Goal: Task Accomplishment & Management: Manage account settings

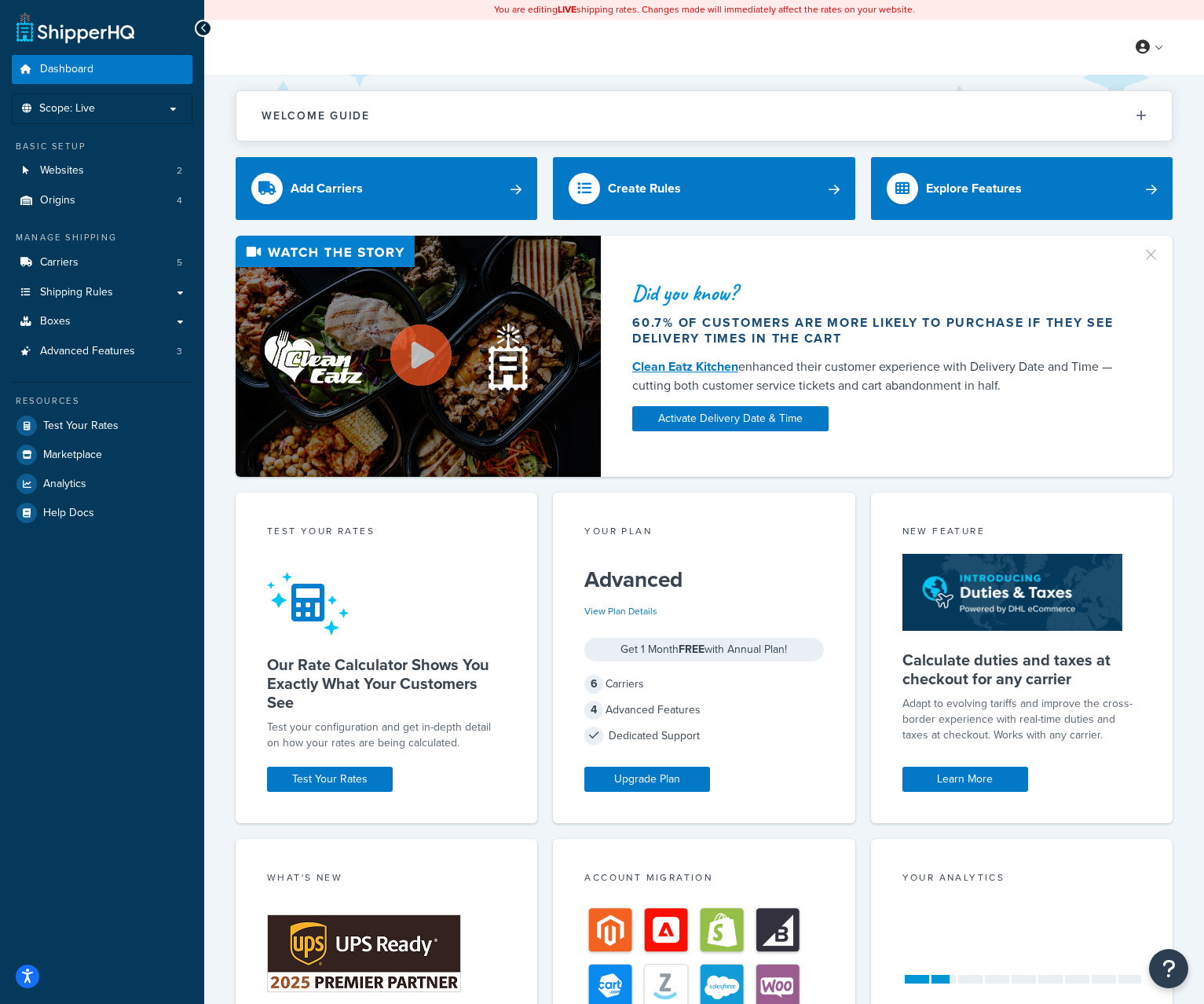
click at [123, 885] on div "Dashboard Scope: Live Basic Setup Websites 2 Origins 4 Manage Shipping Carriers…" at bounding box center [102, 623] width 204 height 1247
click at [128, 784] on div "Dashboard Scope: Live Basic Setup Websites 2 Origins 4 Manage Shipping Carriers…" at bounding box center [102, 623] width 204 height 1247
click at [111, 254] on link "Carriers 5" at bounding box center [103, 262] width 181 height 29
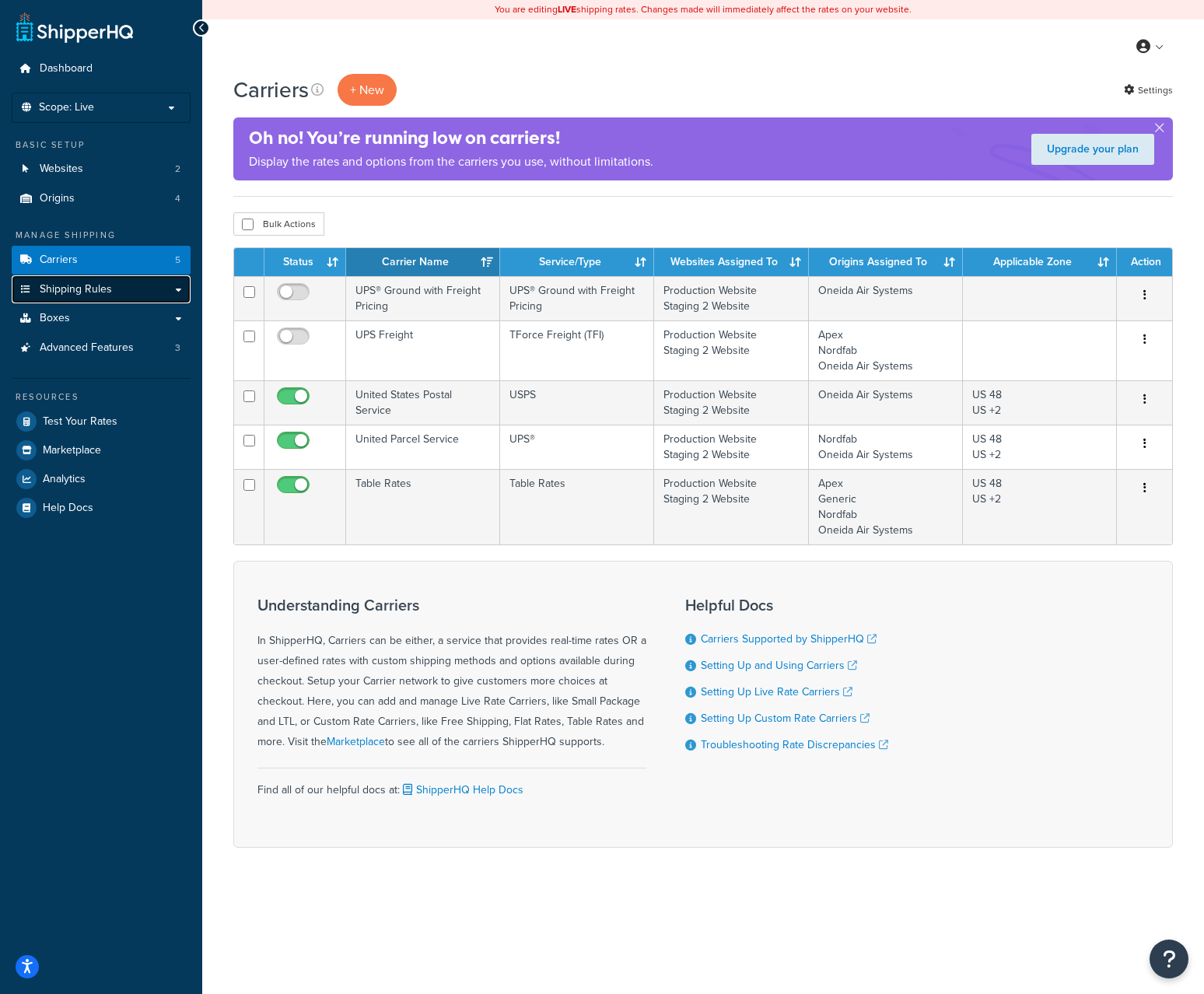
click at [134, 298] on link "Shipping Rules" at bounding box center [102, 289] width 179 height 28
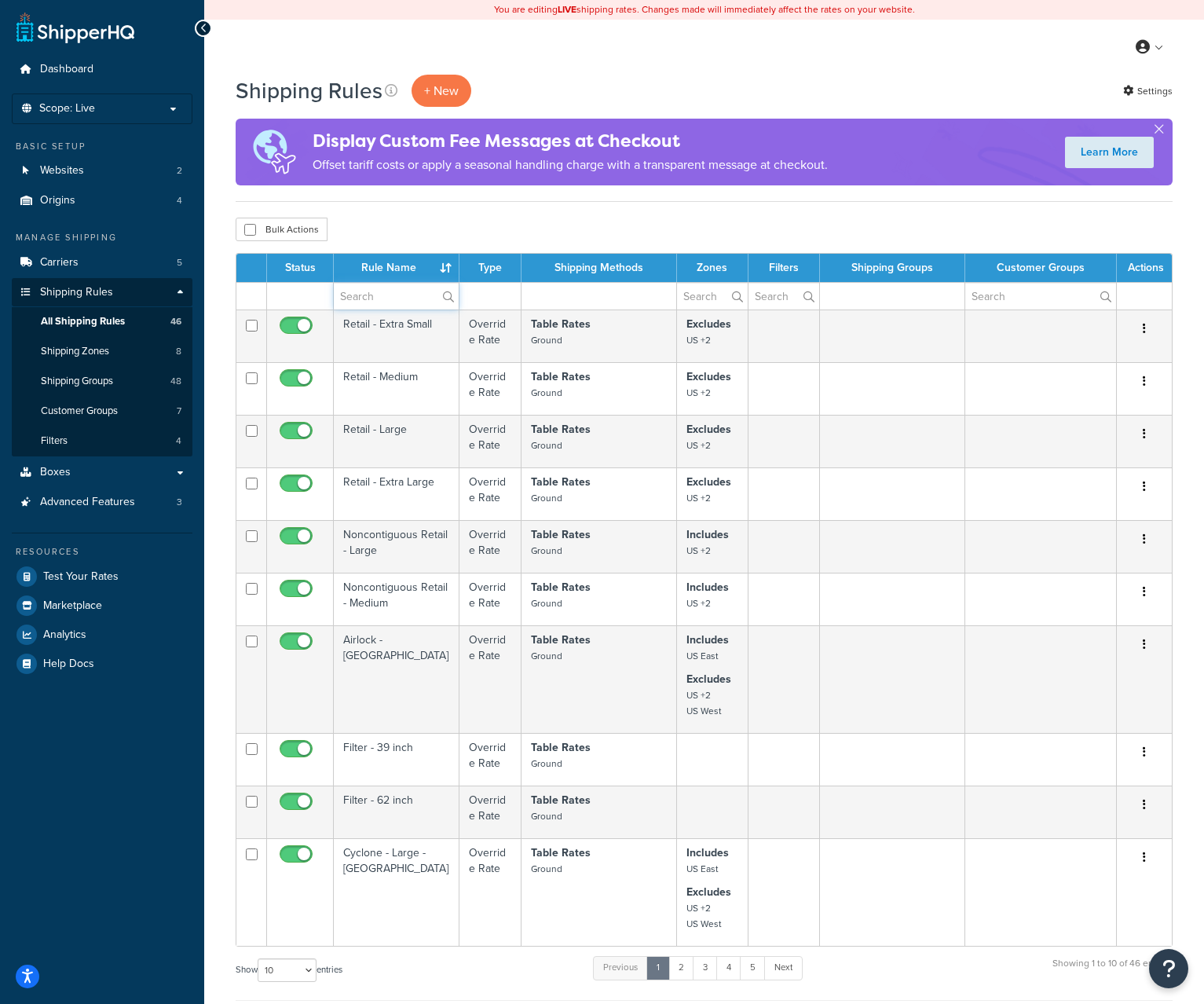
click at [427, 309] on input "text" at bounding box center [395, 296] width 125 height 27
type input "hide"
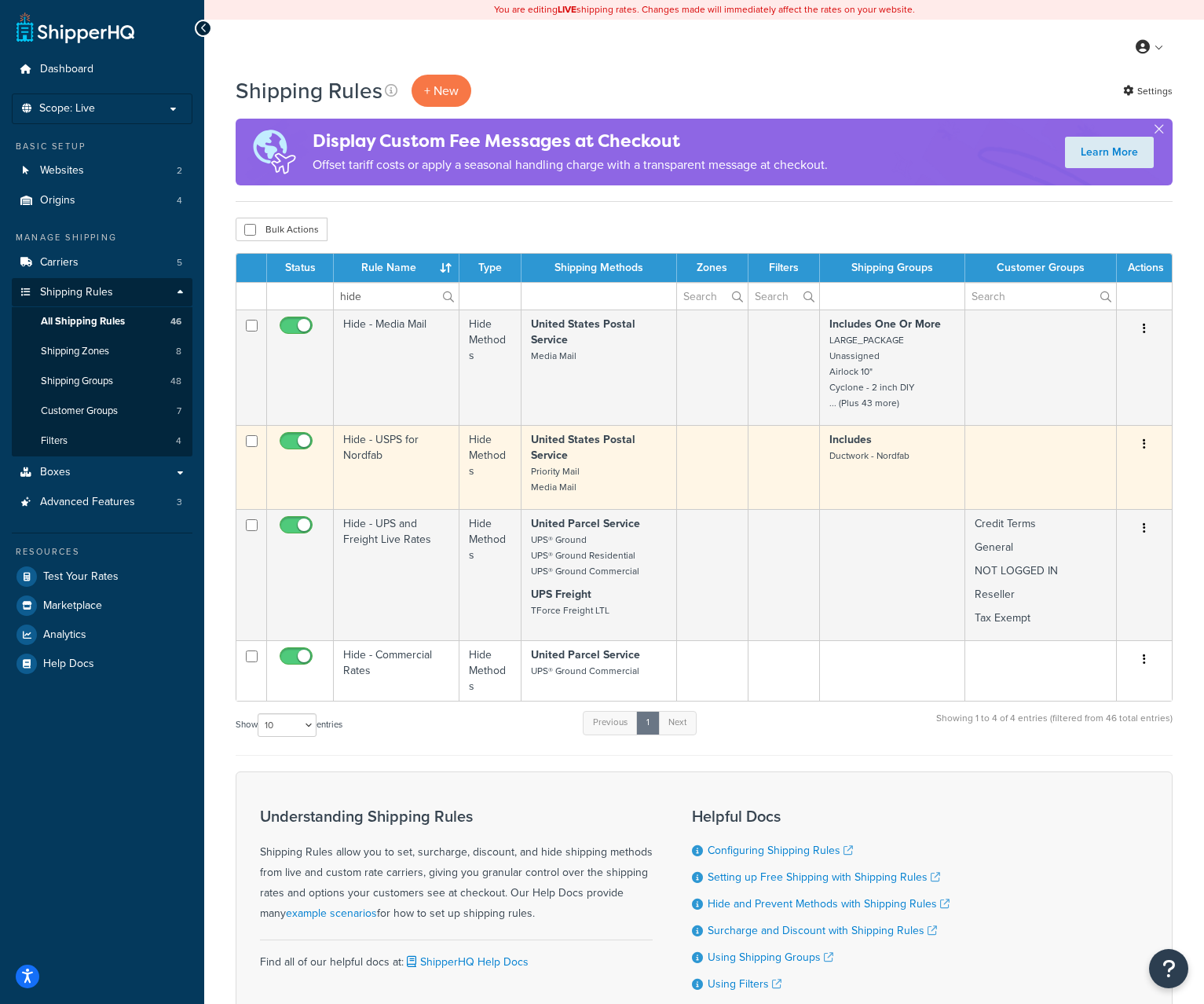
click at [387, 480] on td "Hide - USPS for Nordfab" at bounding box center [396, 466] width 126 height 84
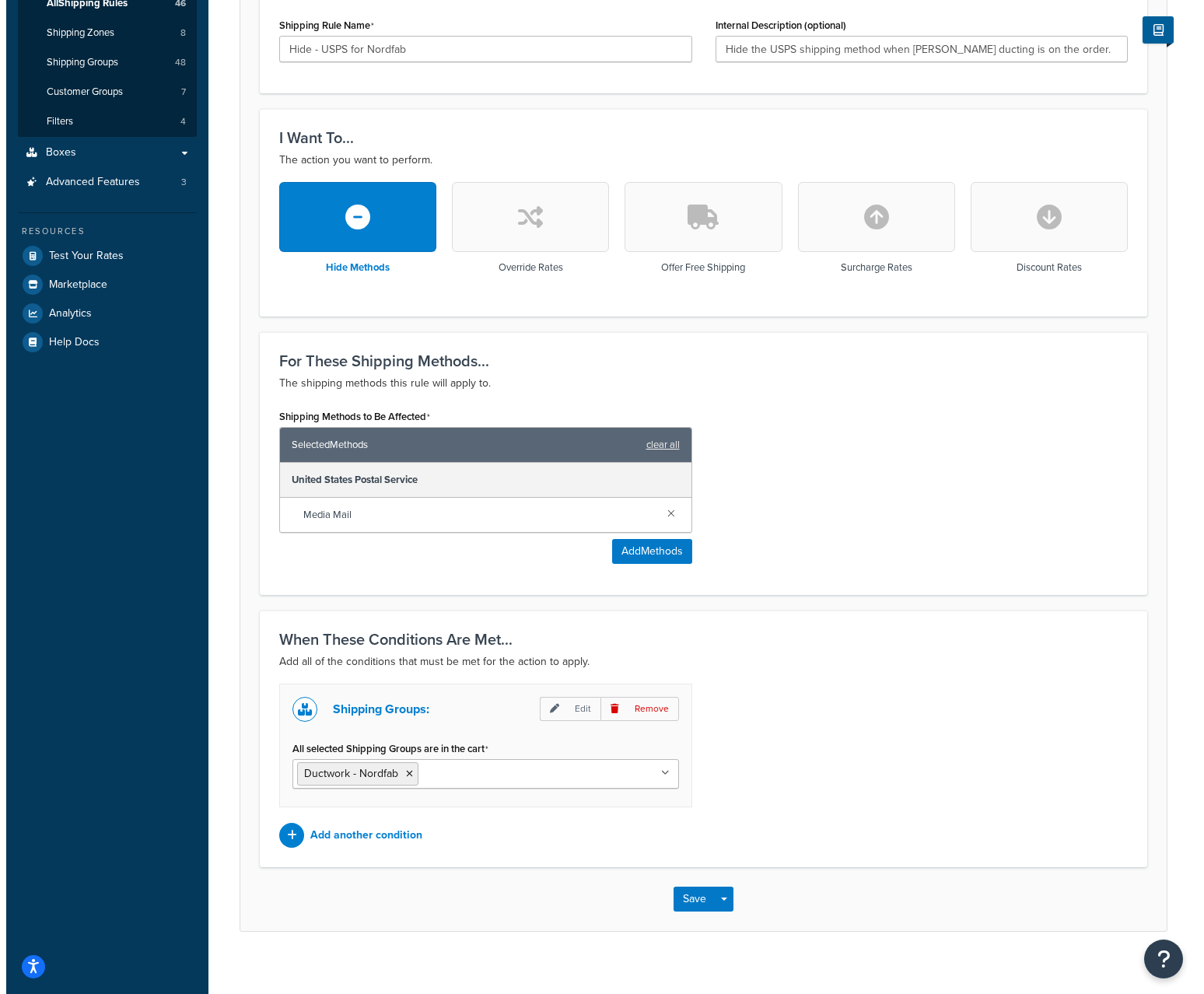
scroll to position [332, 0]
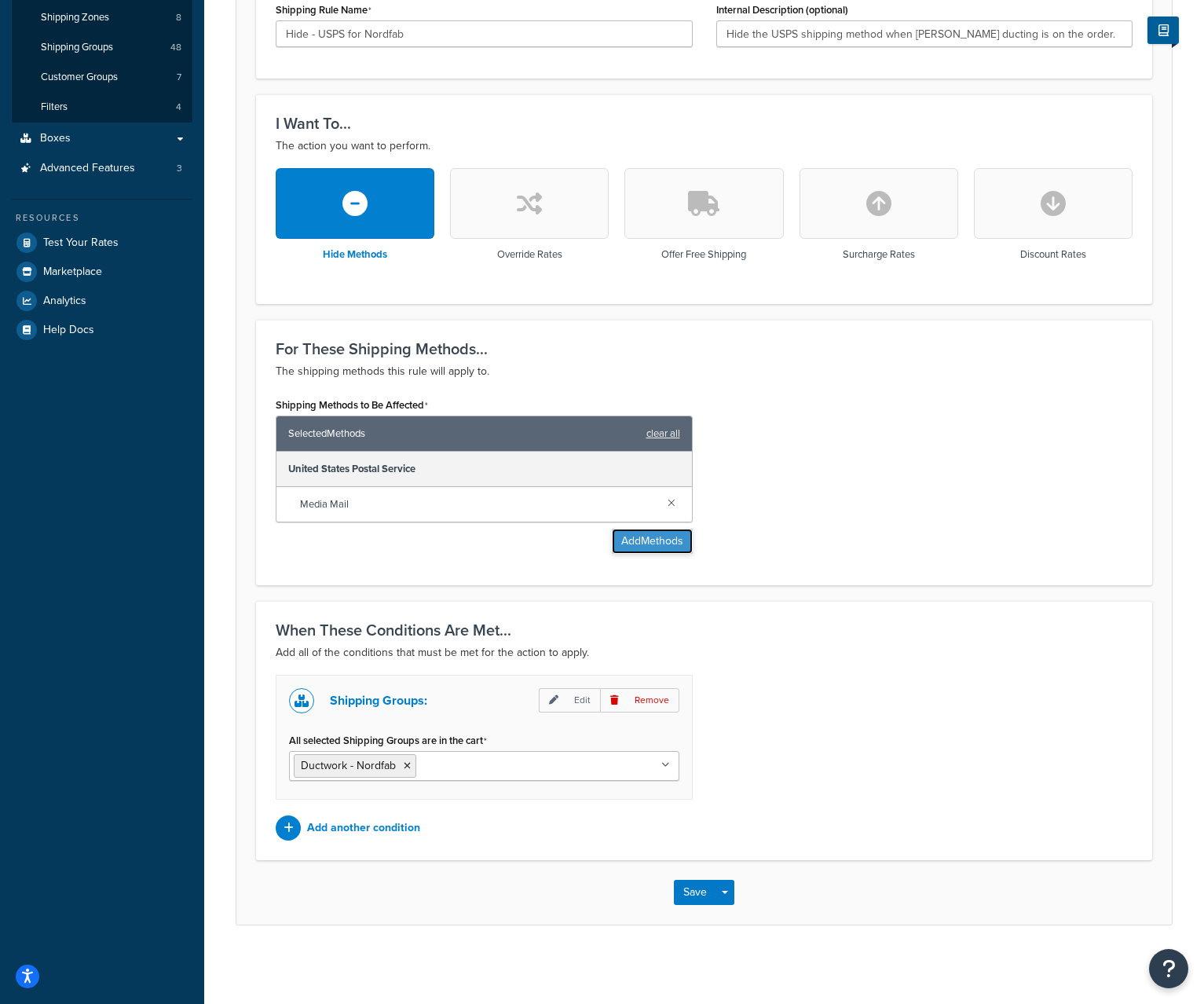
click at [651, 548] on button "Add Methods" at bounding box center [652, 540] width 81 height 25
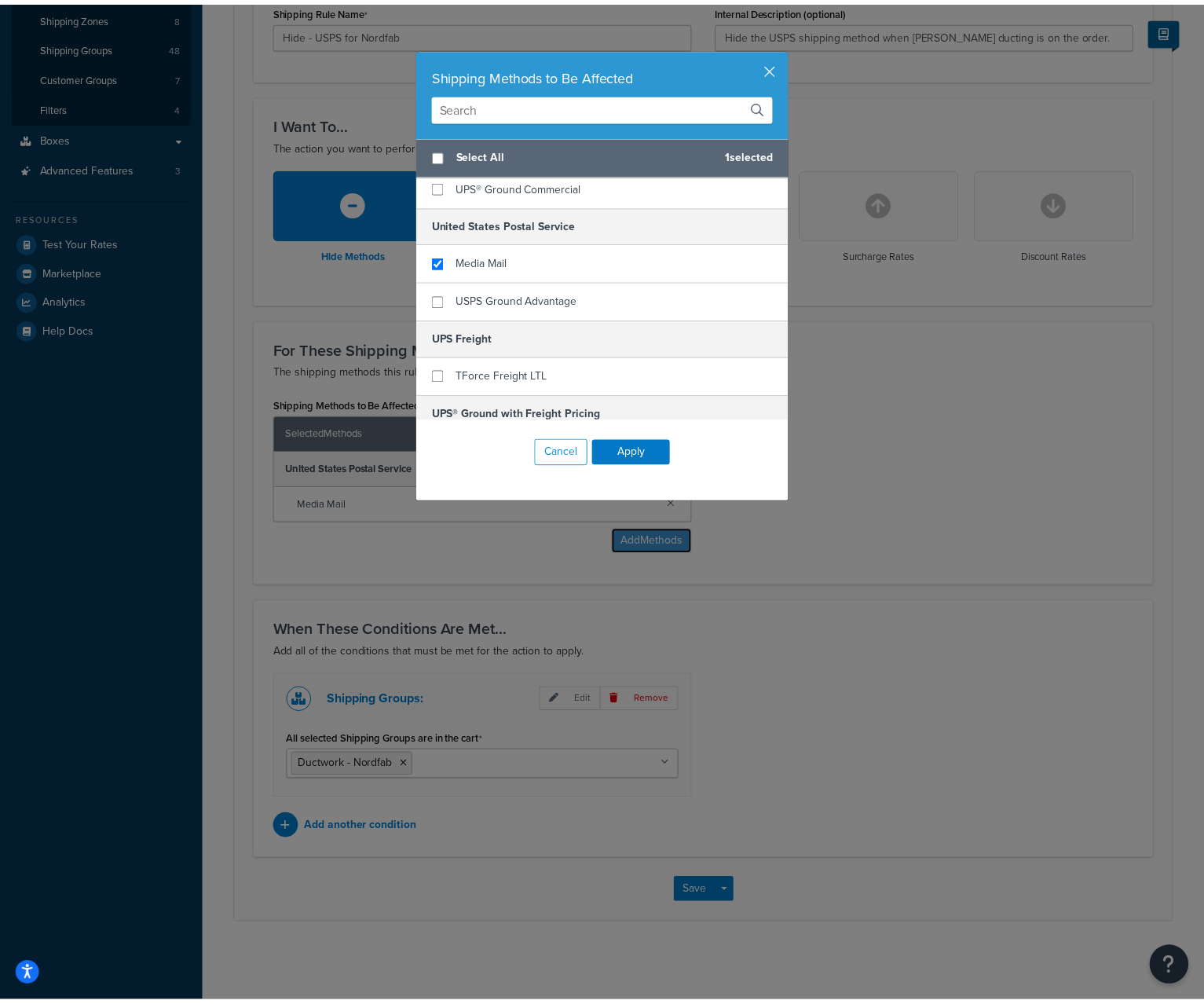
scroll to position [236, 0]
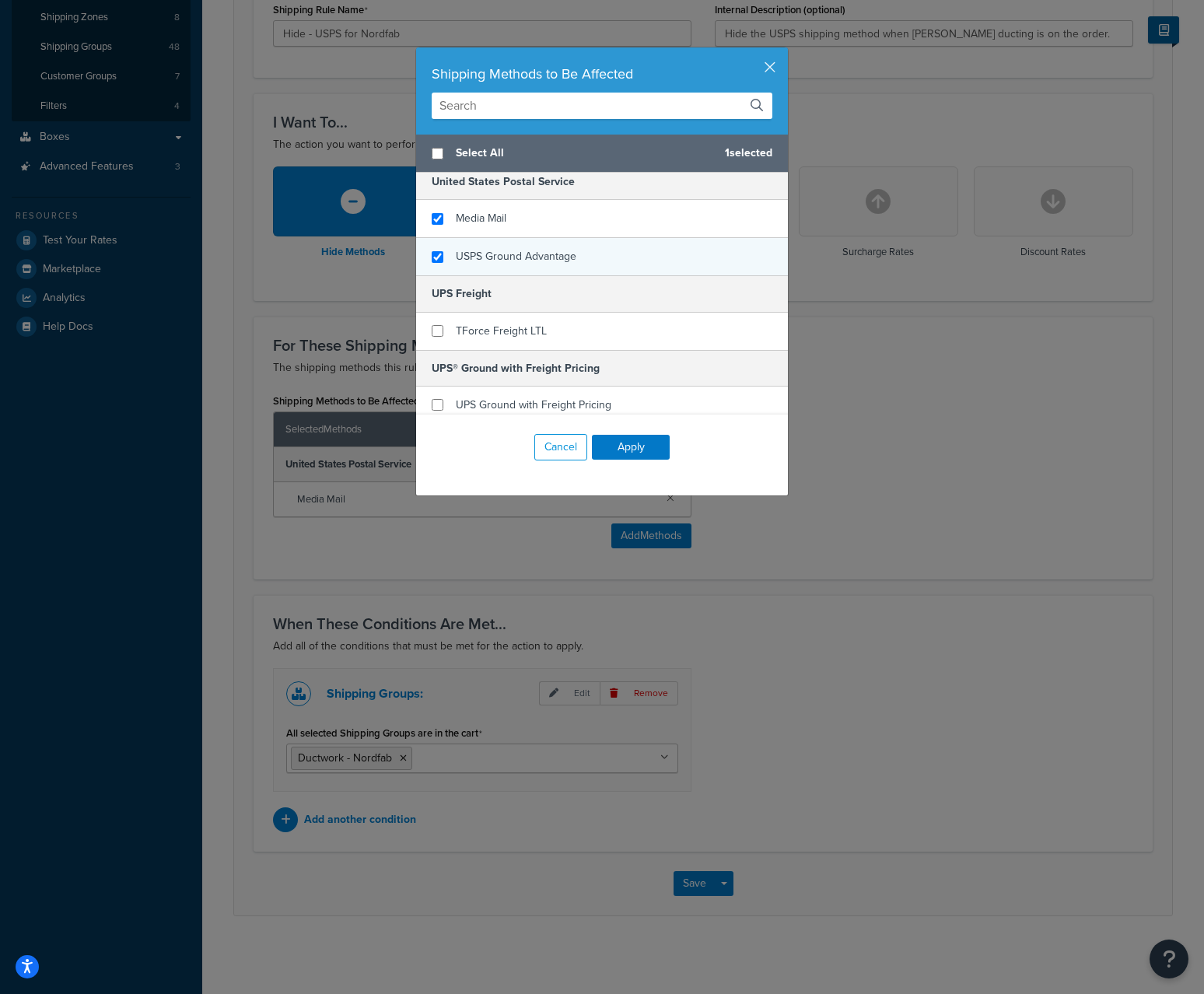
checkbox input "true"
click at [434, 264] on div "USPS Ground Advantage" at bounding box center [602, 256] width 371 height 37
click at [631, 449] on button "Apply" at bounding box center [630, 446] width 78 height 25
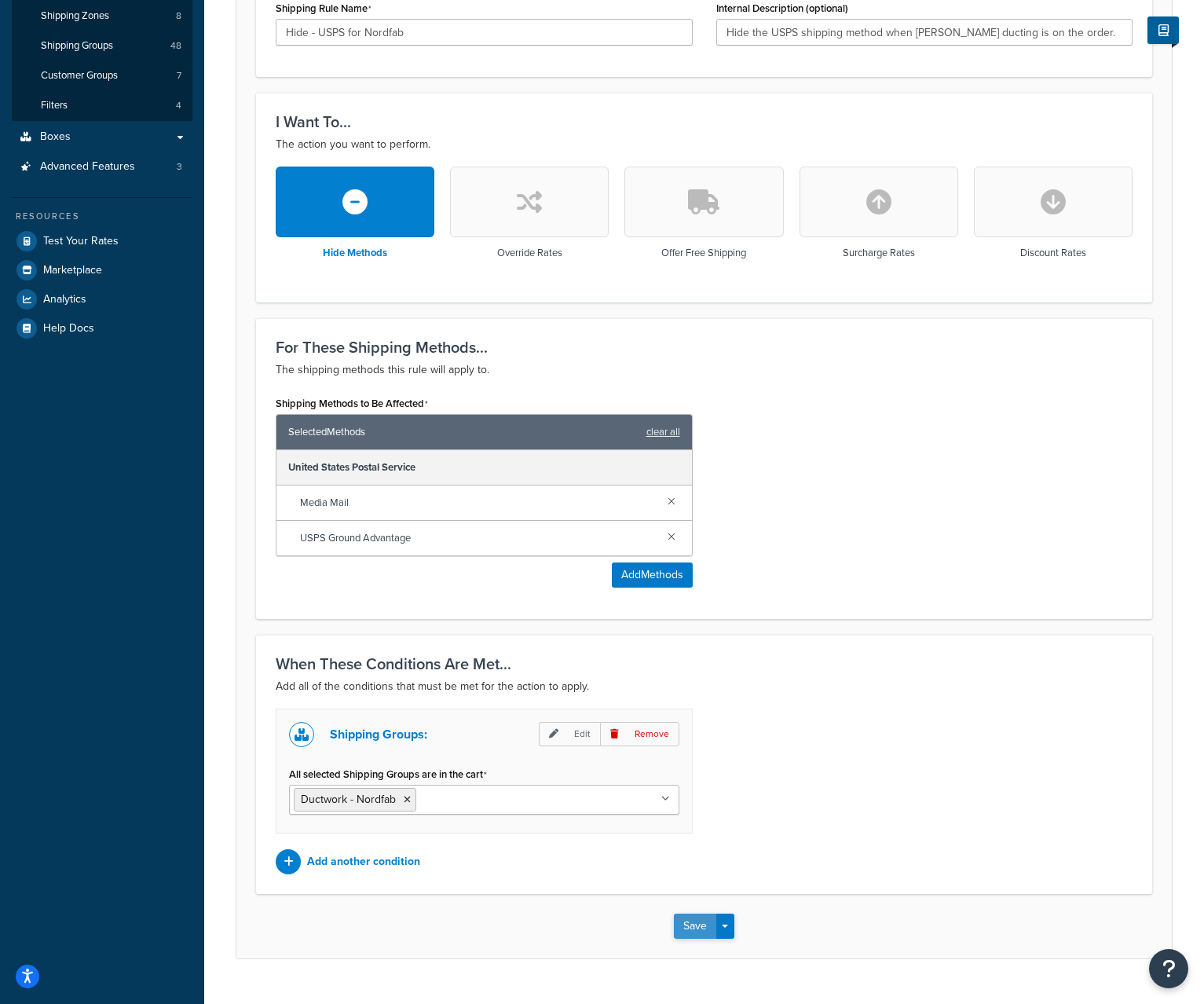
click at [699, 931] on button "Save" at bounding box center [696, 925] width 43 height 25
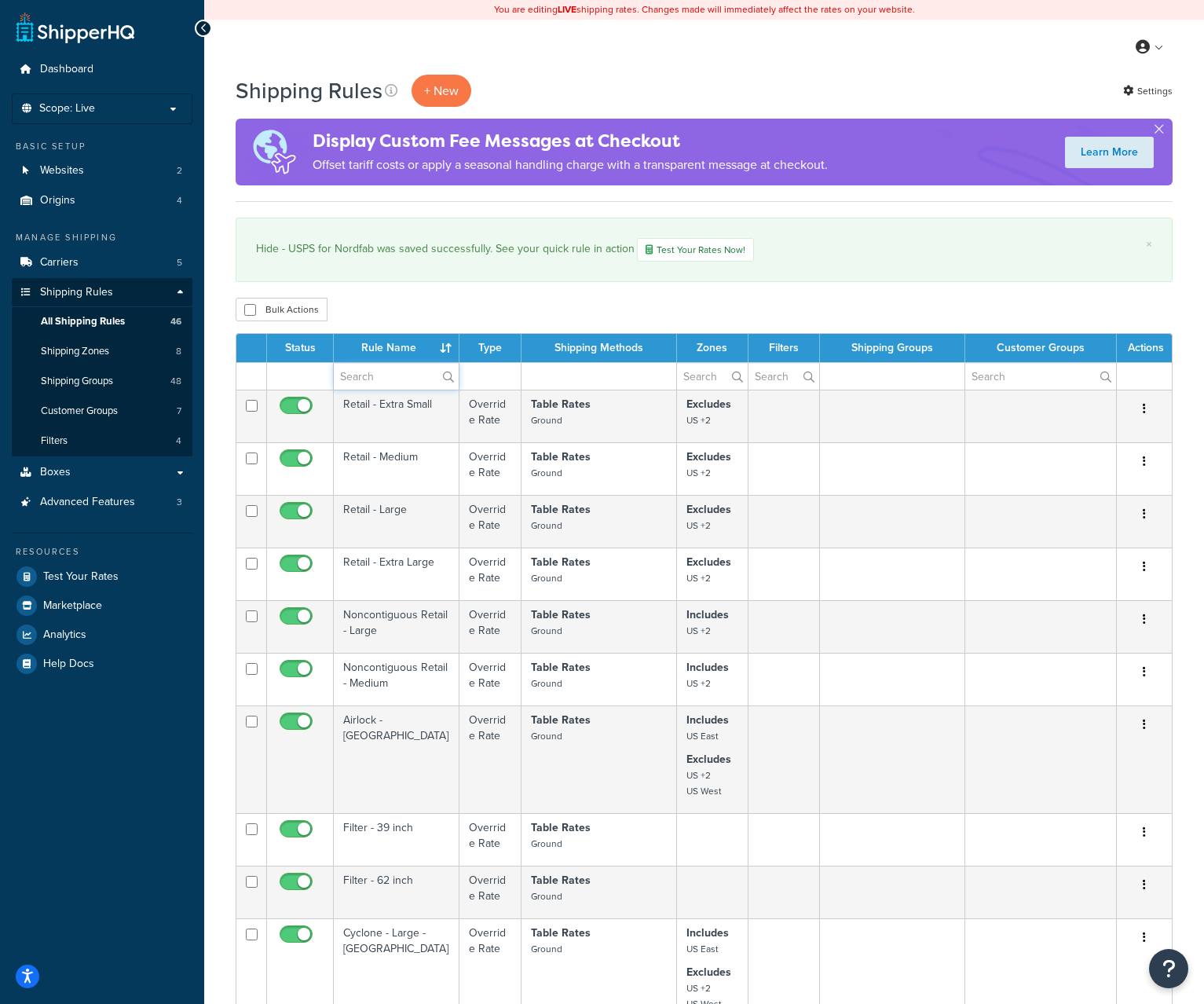
click at [373, 381] on input "text" at bounding box center [395, 376] width 125 height 27
type input "hide"
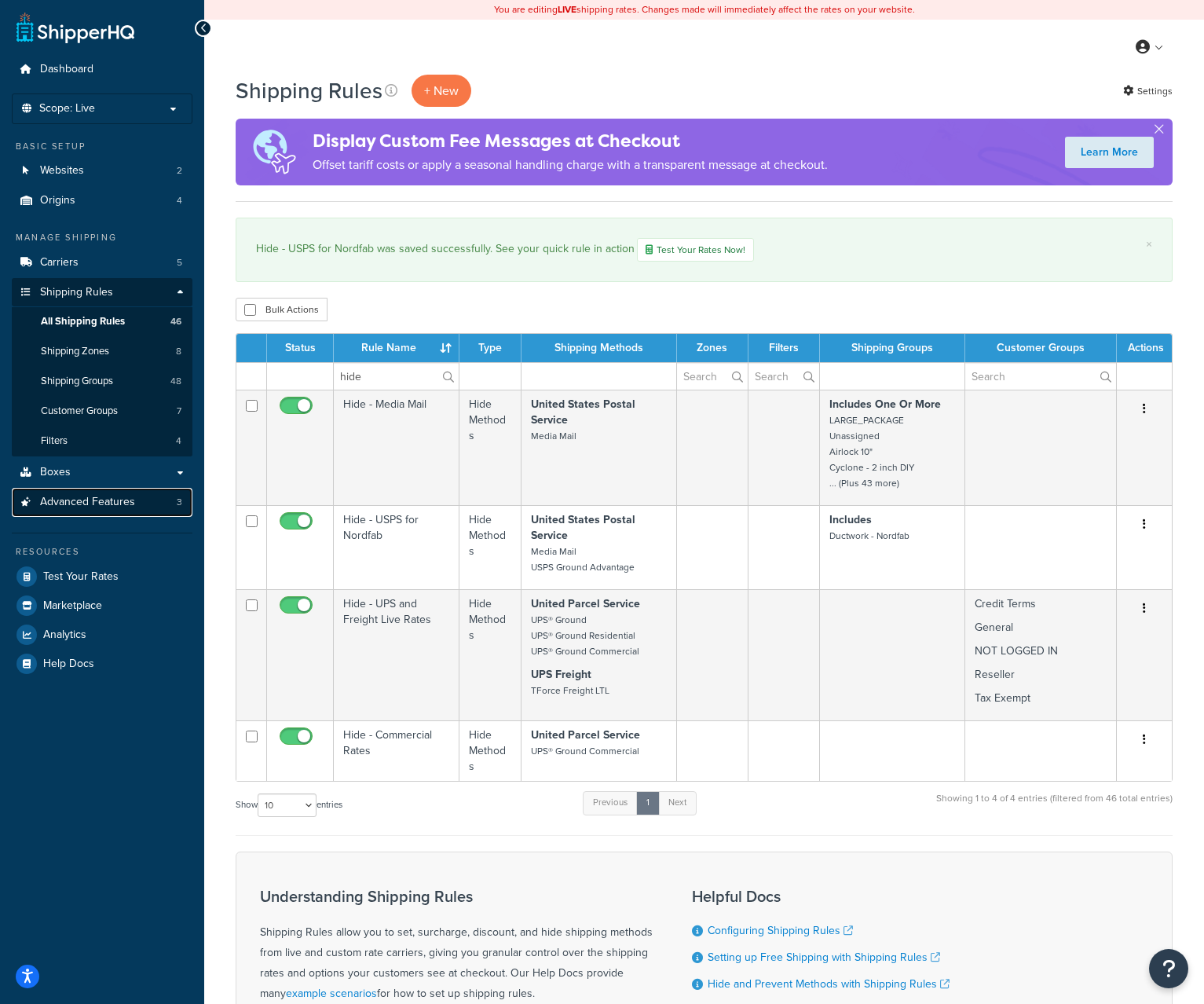
click at [91, 491] on link "Advanced Features 3" at bounding box center [103, 502] width 181 height 29
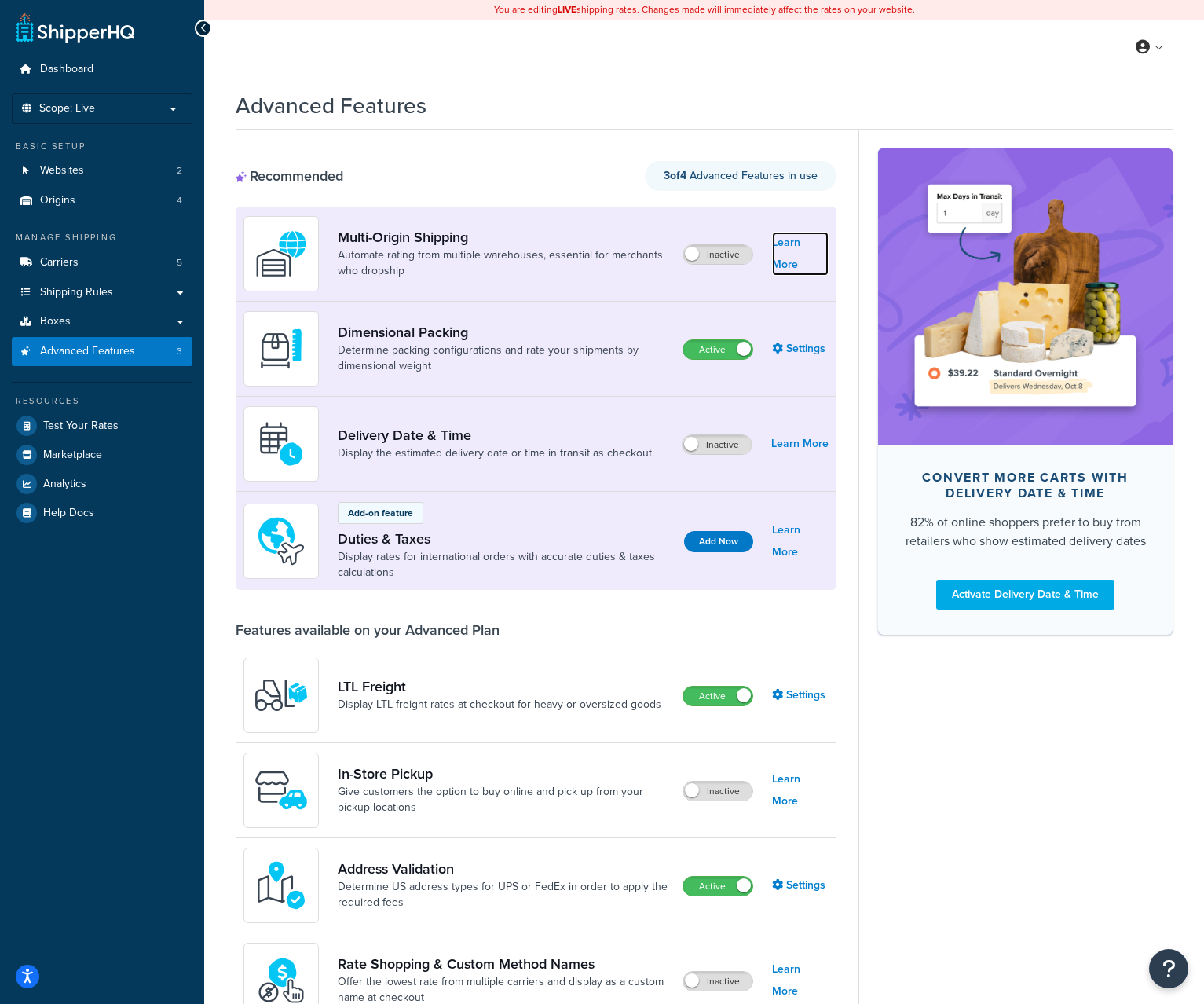
click at [785, 253] on link "Learn More" at bounding box center [800, 254] width 56 height 44
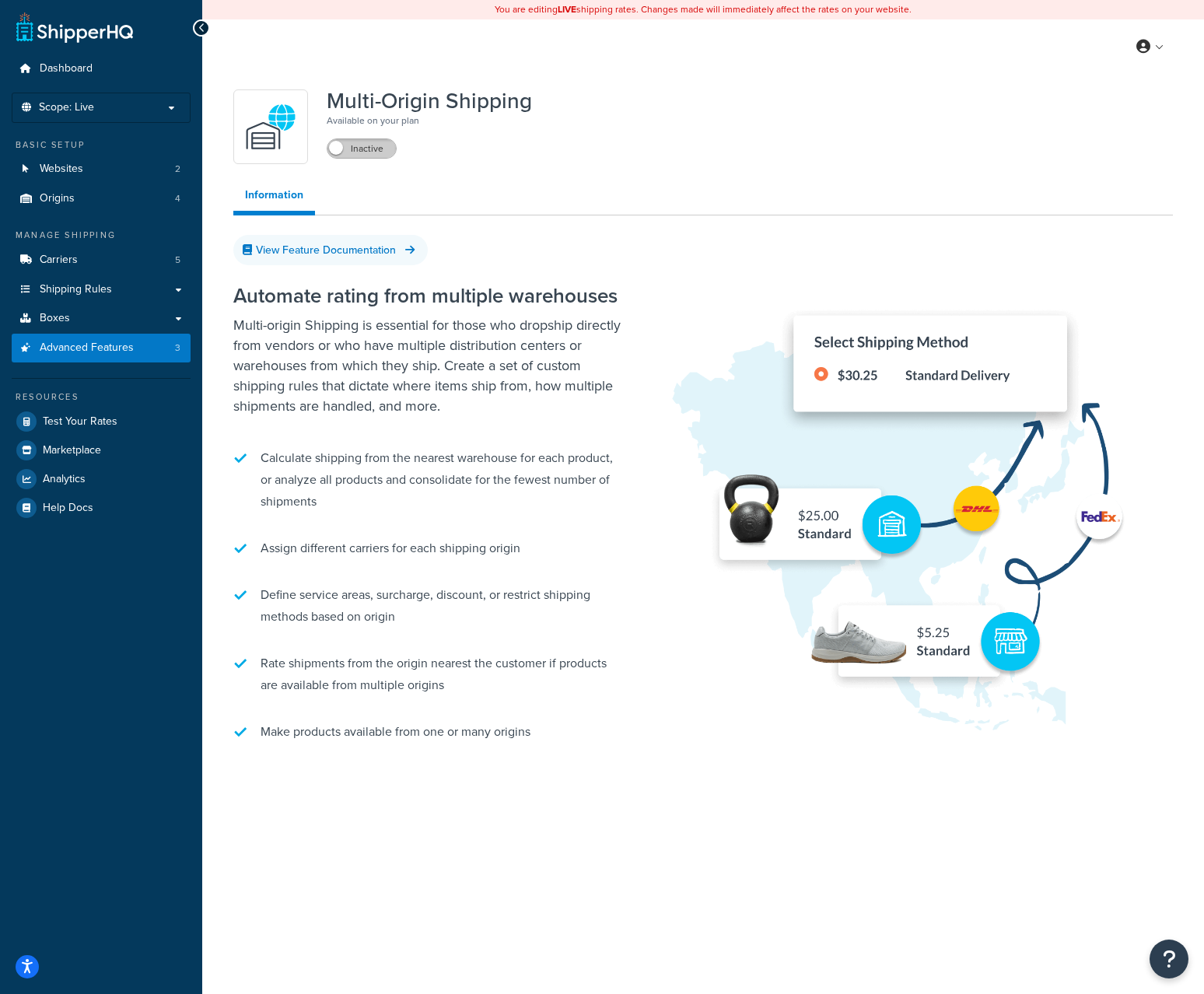
click at [364, 151] on label "Inactive" at bounding box center [361, 148] width 69 height 18
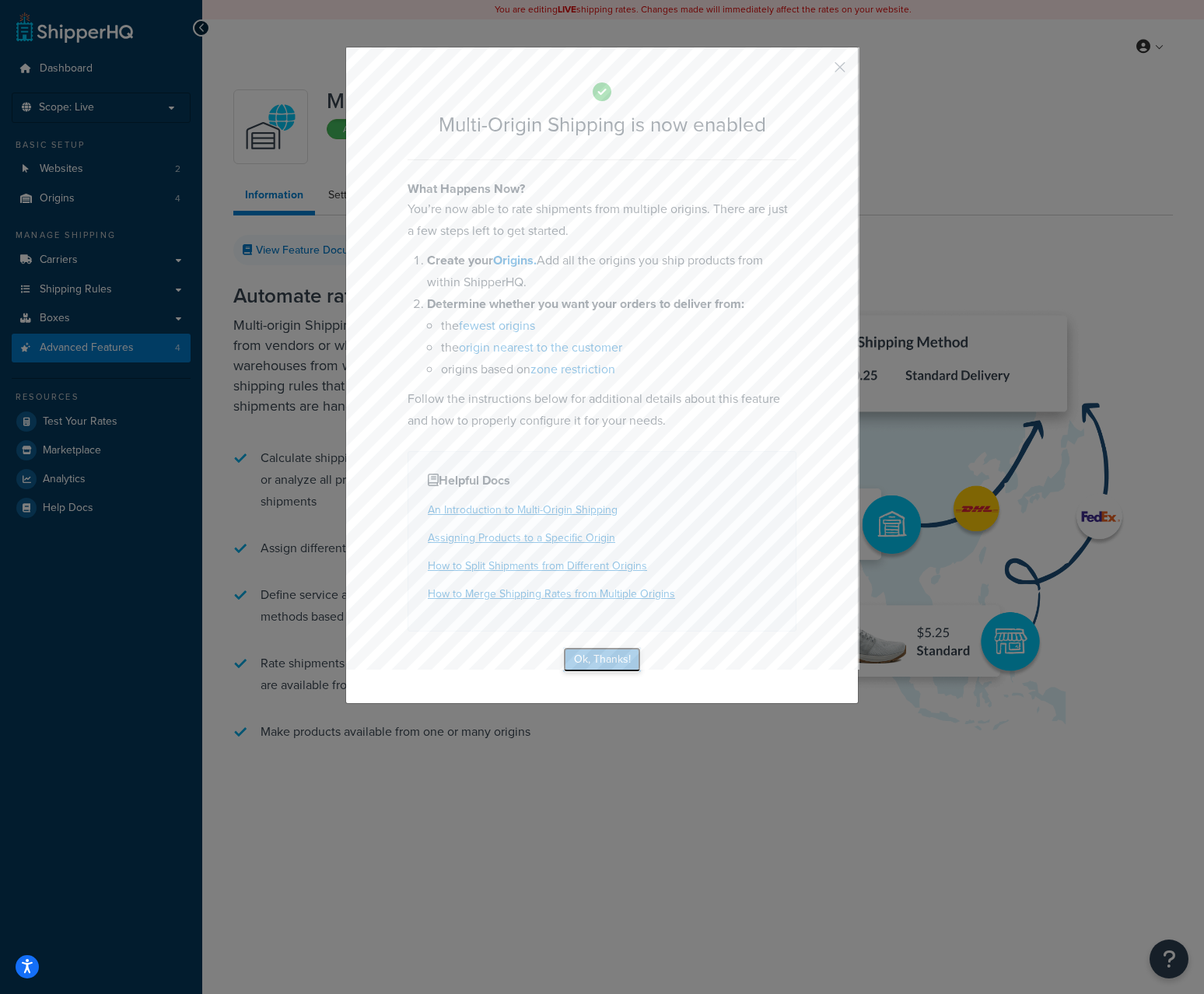
click at [615, 668] on button "Ok, Thanks!" at bounding box center [602, 658] width 78 height 25
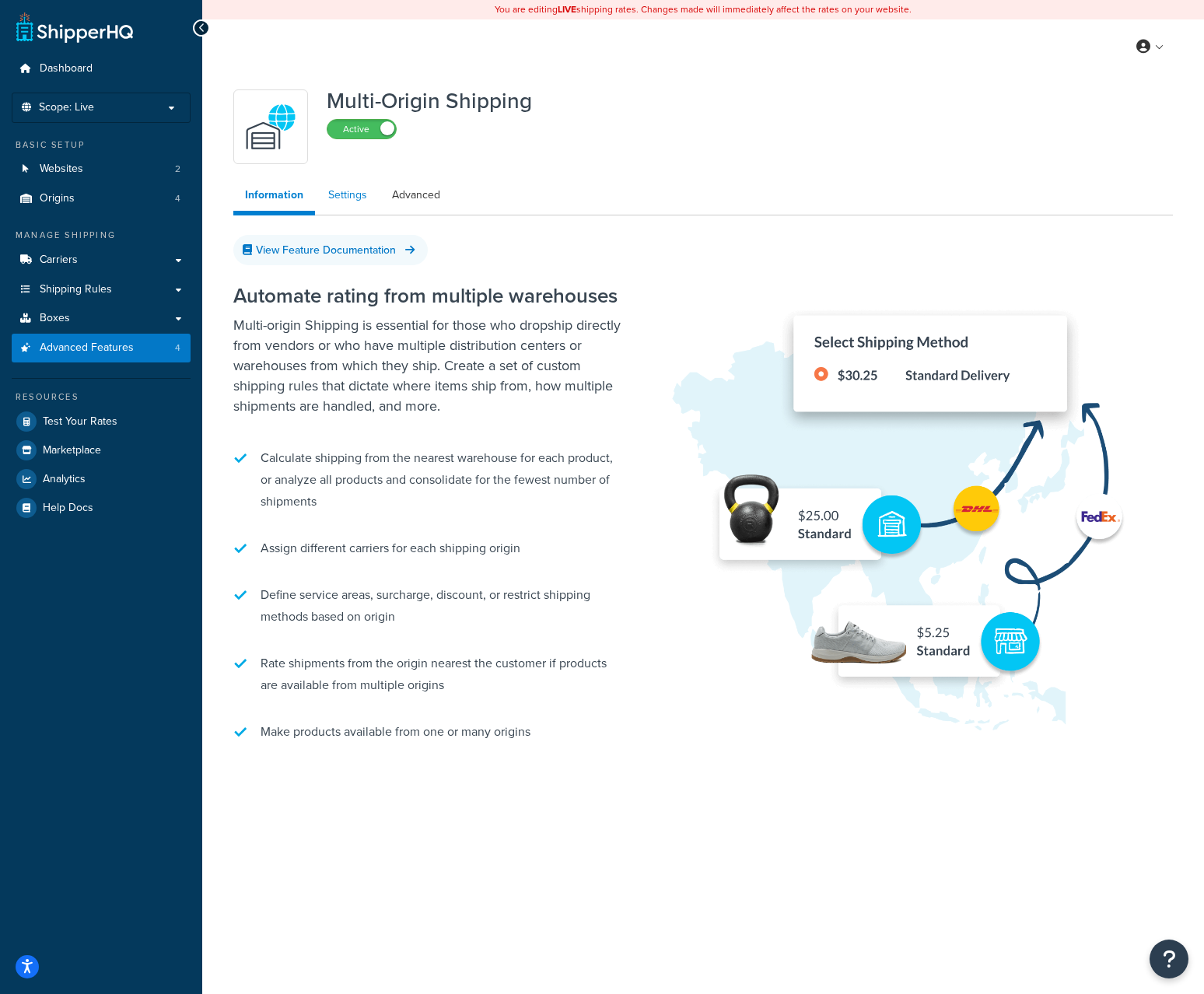
click at [337, 205] on link "Settings" at bounding box center [348, 195] width 62 height 31
select select "FEWEST"
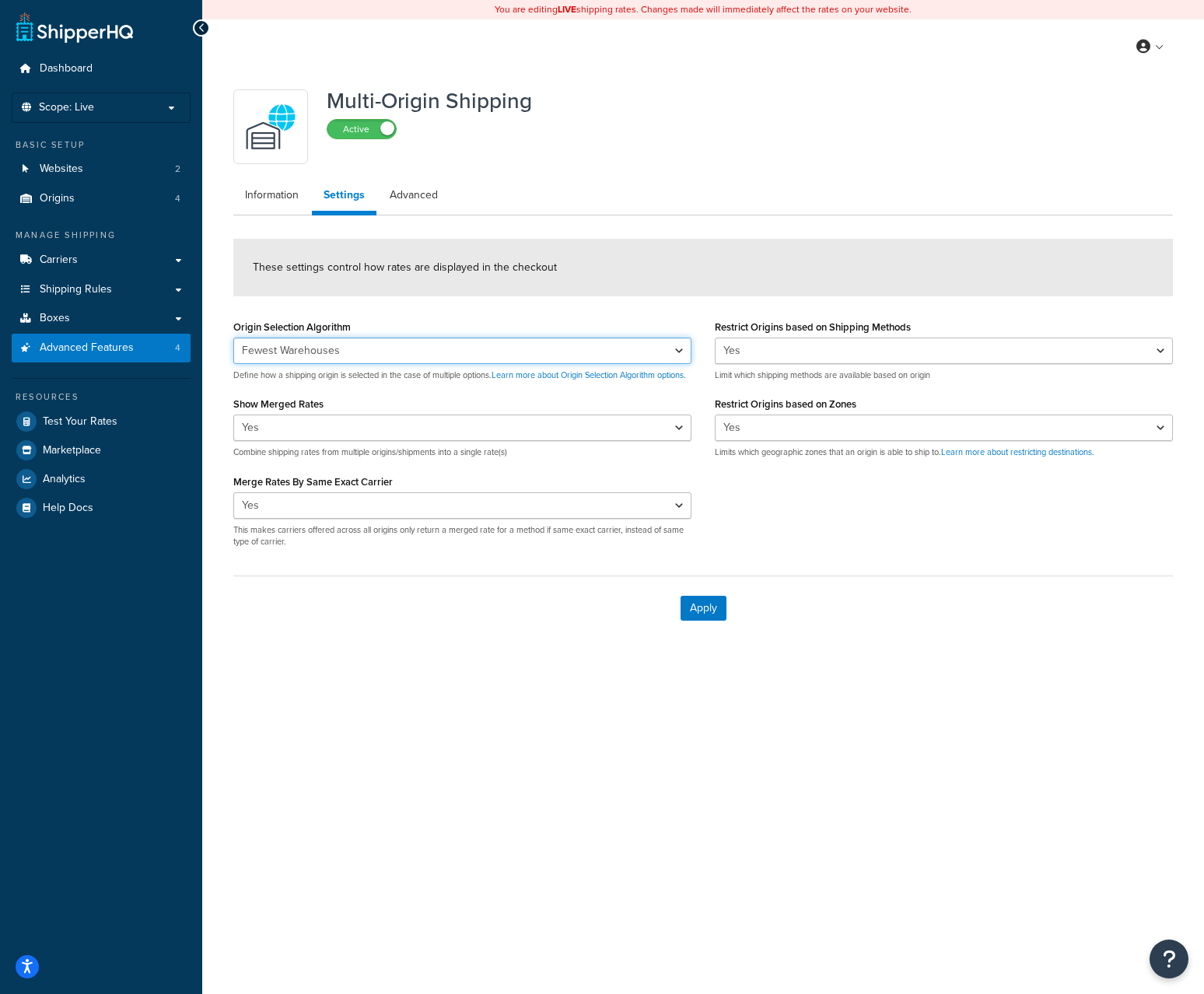
click at [360, 361] on select "Nearest Warehouse Fewest Warehouses" at bounding box center [462, 350] width 458 height 27
click at [382, 338] on select "Nearest Warehouse Fewest Warehouses" at bounding box center [462, 350] width 458 height 27
click at [418, 203] on link "Advanced" at bounding box center [414, 195] width 71 height 31
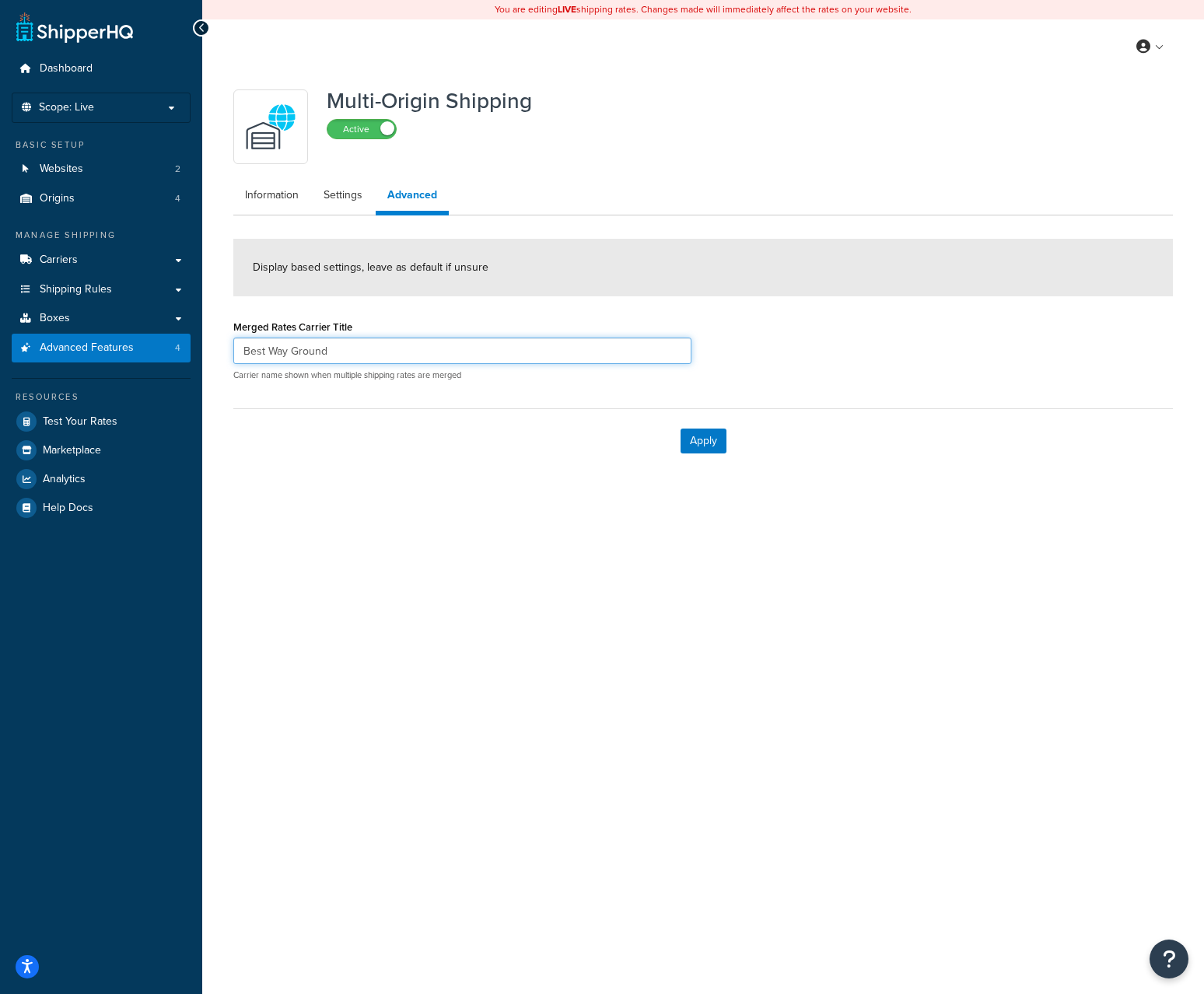
click at [408, 359] on input "Best Way Ground" at bounding box center [462, 350] width 458 height 27
click at [372, 134] on label "Active" at bounding box center [361, 129] width 69 height 18
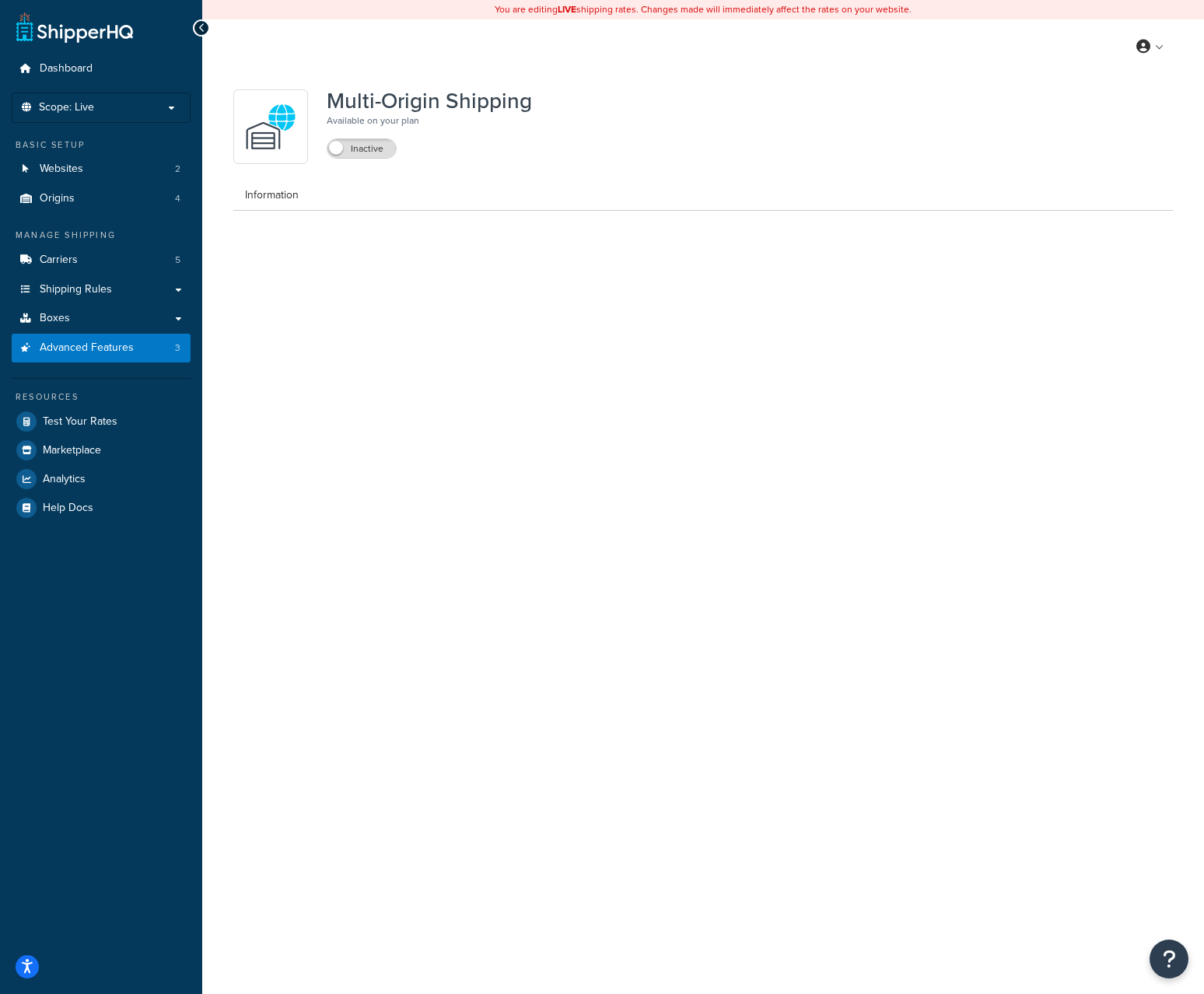
click at [774, 111] on div "Multi-Origin Shipping Available on your plan Inactive" at bounding box center [703, 127] width 940 height 75
